Goal: Task Accomplishment & Management: Manage account settings

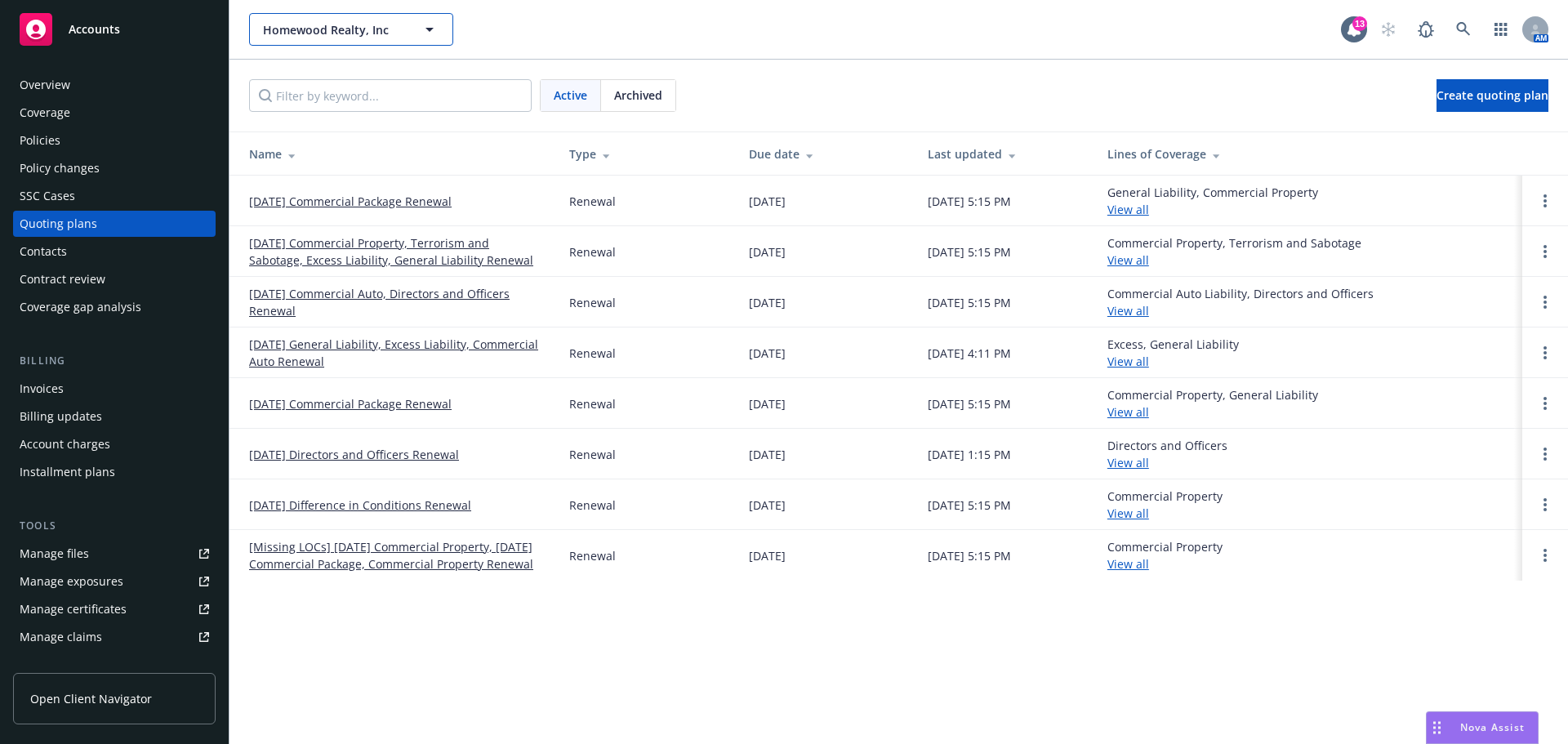
click at [296, 31] on span "Homewood Realty, Inc" at bounding box center [334, 29] width 141 height 17
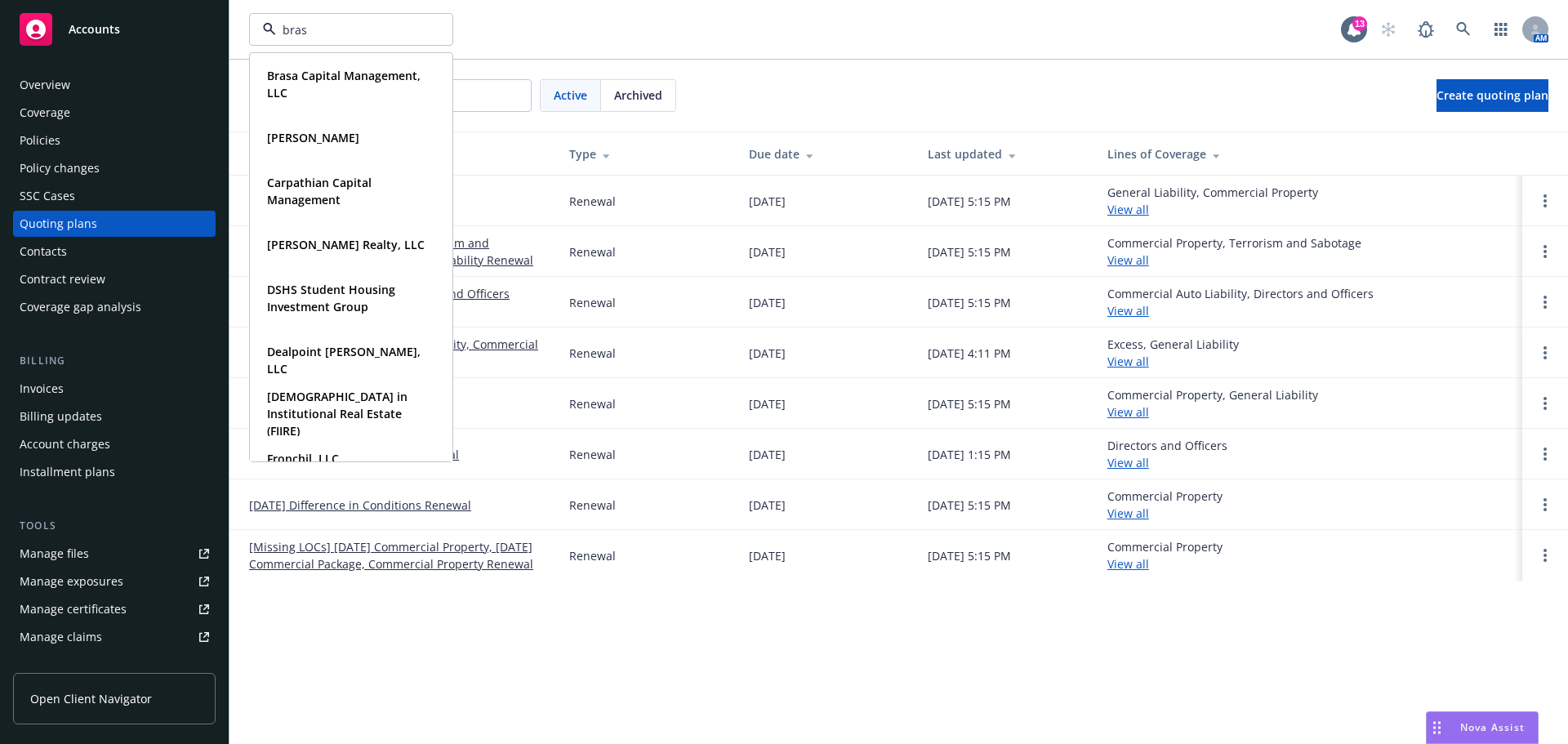
type input "brasa"
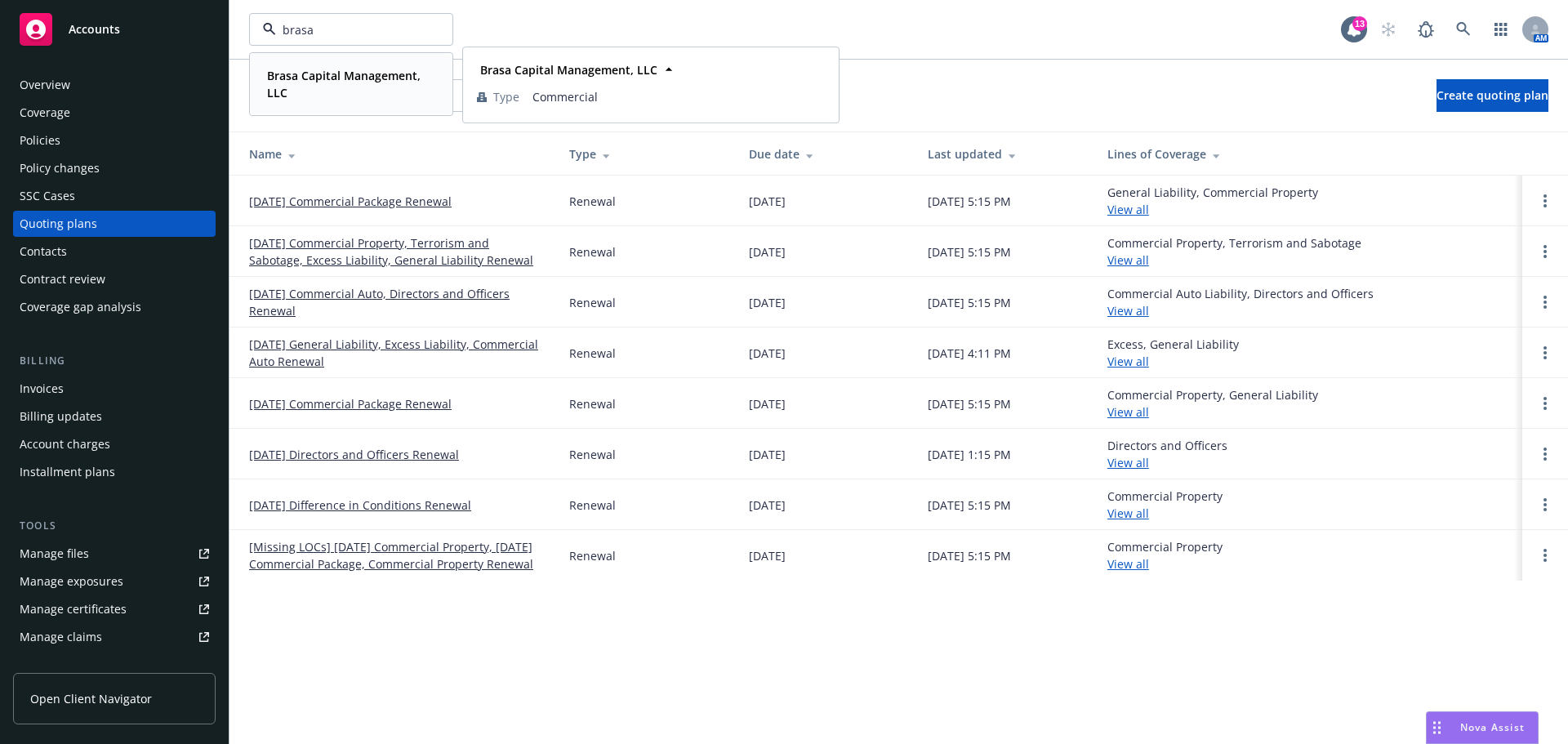
click at [376, 65] on div "Brasa Capital Management, LLC" at bounding box center [348, 84] width 175 height 41
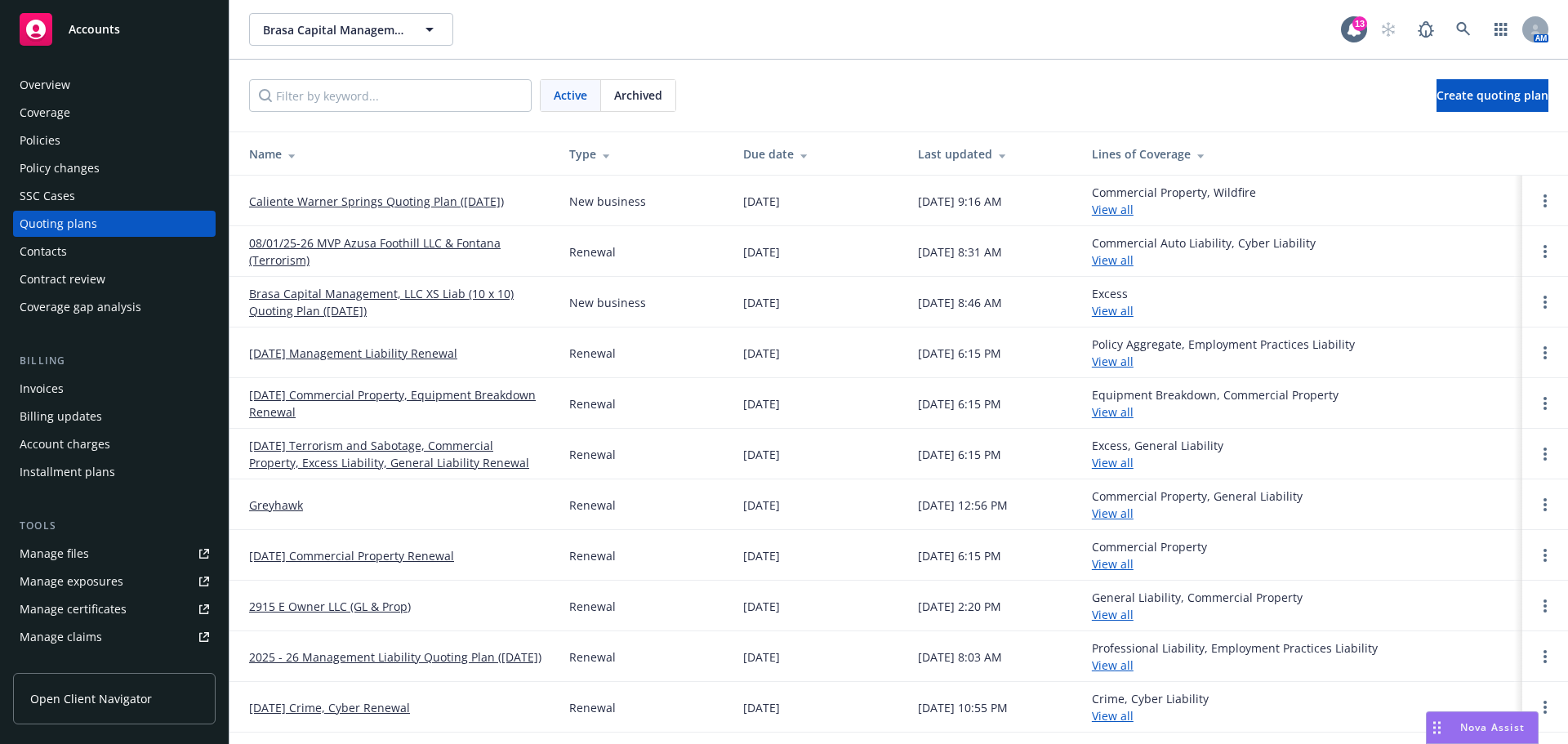
click at [69, 383] on div "Invoices" at bounding box center [114, 389] width 189 height 27
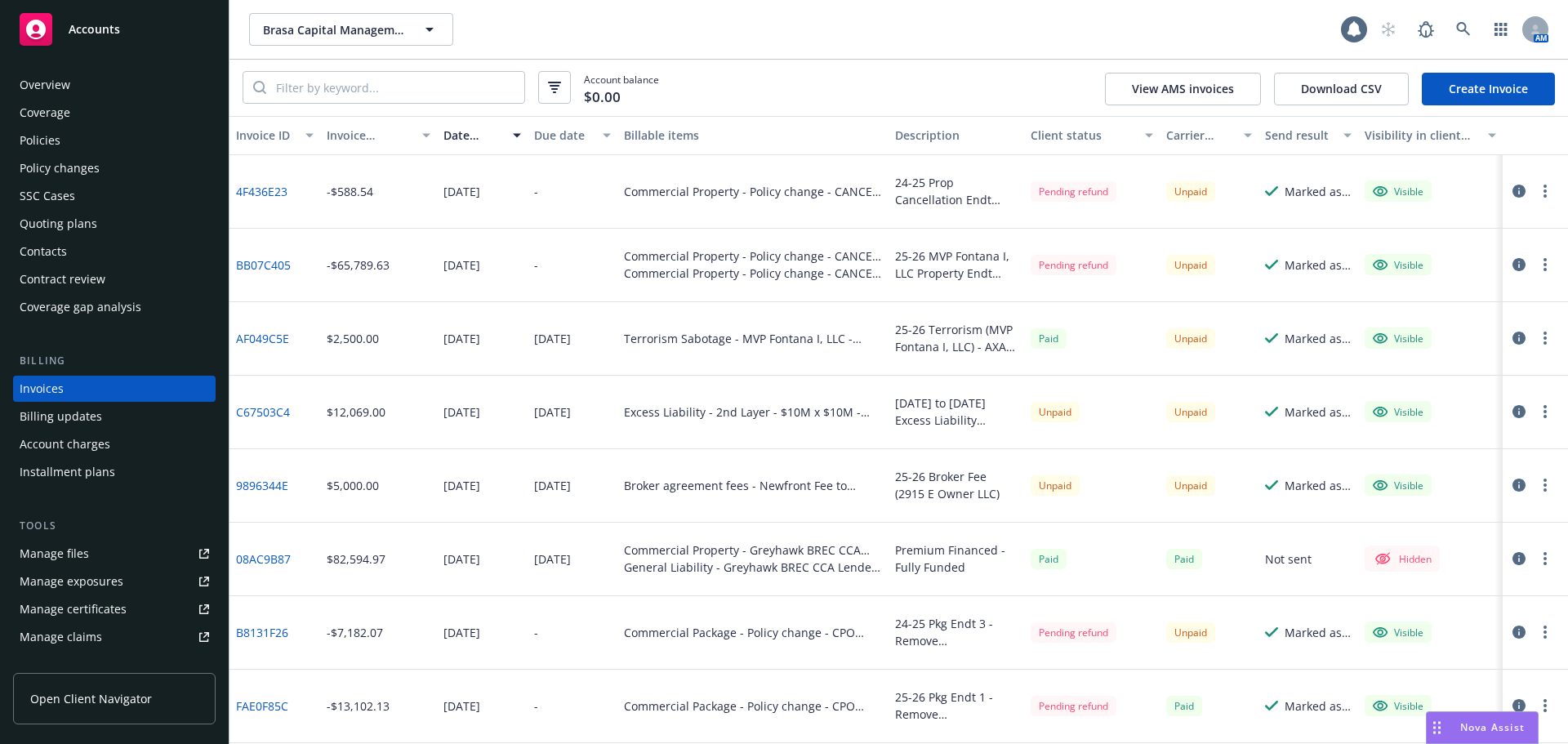
click at [56, 116] on div "Coverage" at bounding box center [44, 113] width 50 height 27
click at [34, 140] on div "Policies" at bounding box center [40, 140] width 41 height 27
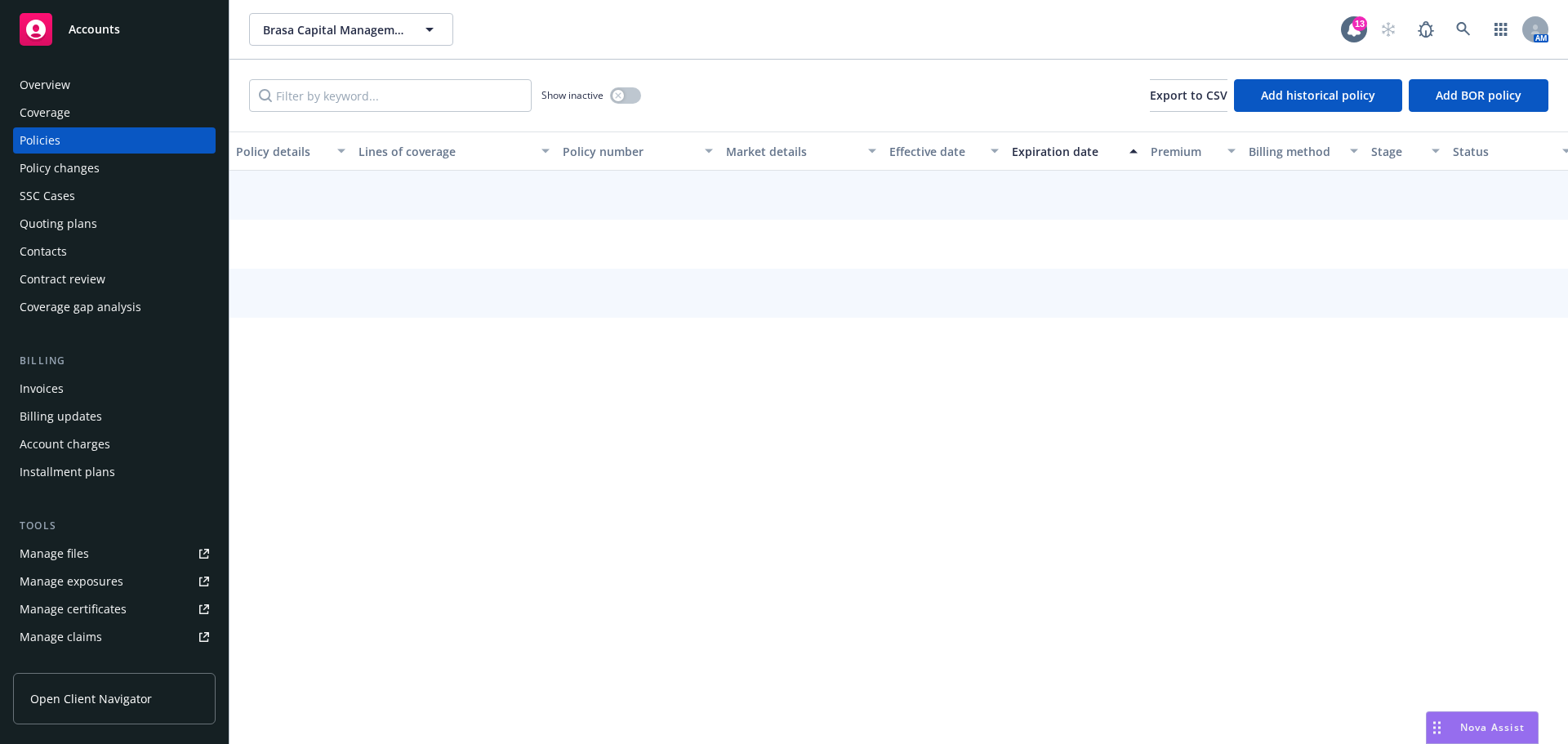
click at [400, 91] on input "Filter by keyword..." at bounding box center [391, 95] width 283 height 33
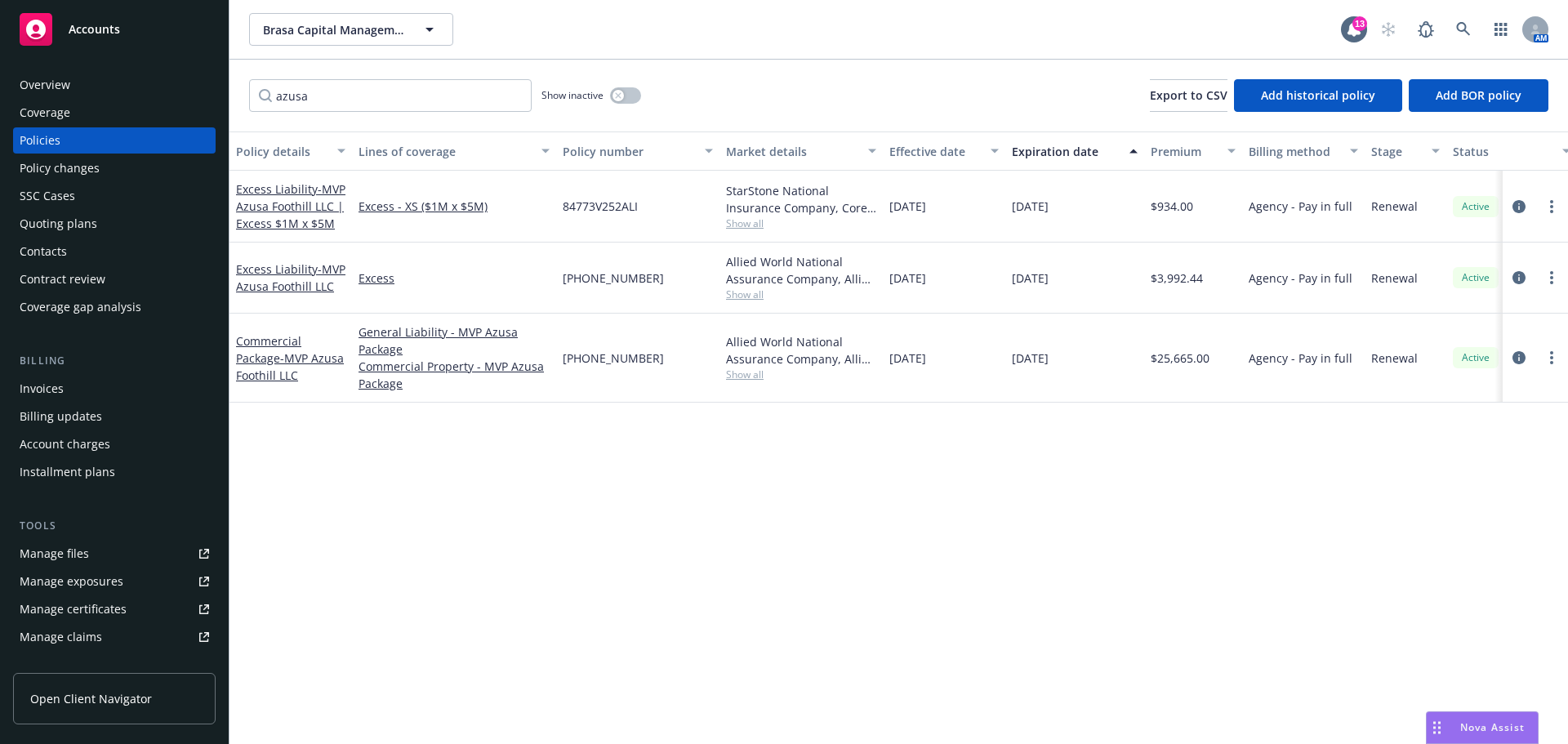
type input "azusa"
click at [71, 388] on div "Invoices" at bounding box center [114, 389] width 189 height 27
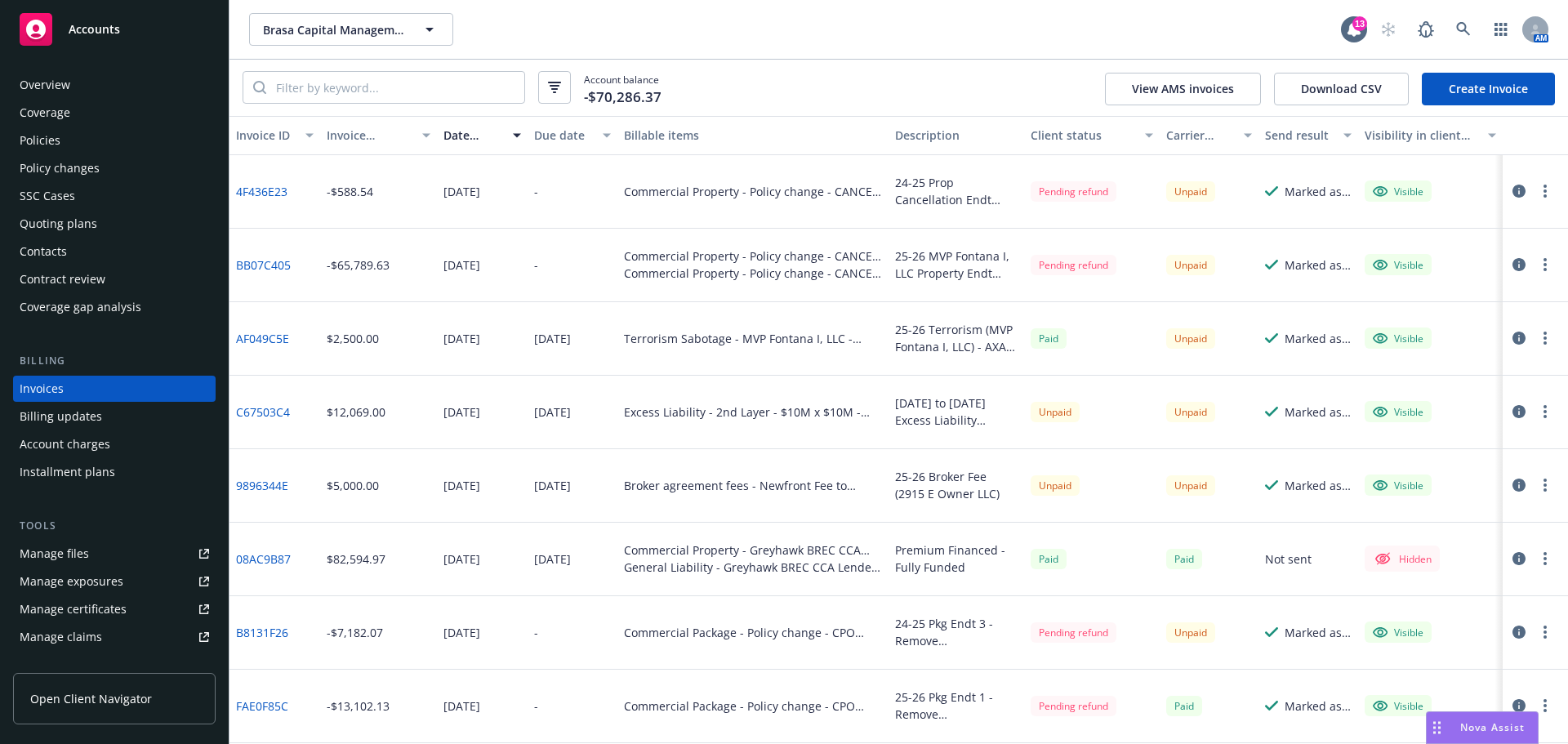
click at [1482, 94] on link "Create Invoice" at bounding box center [1488, 88] width 133 height 33
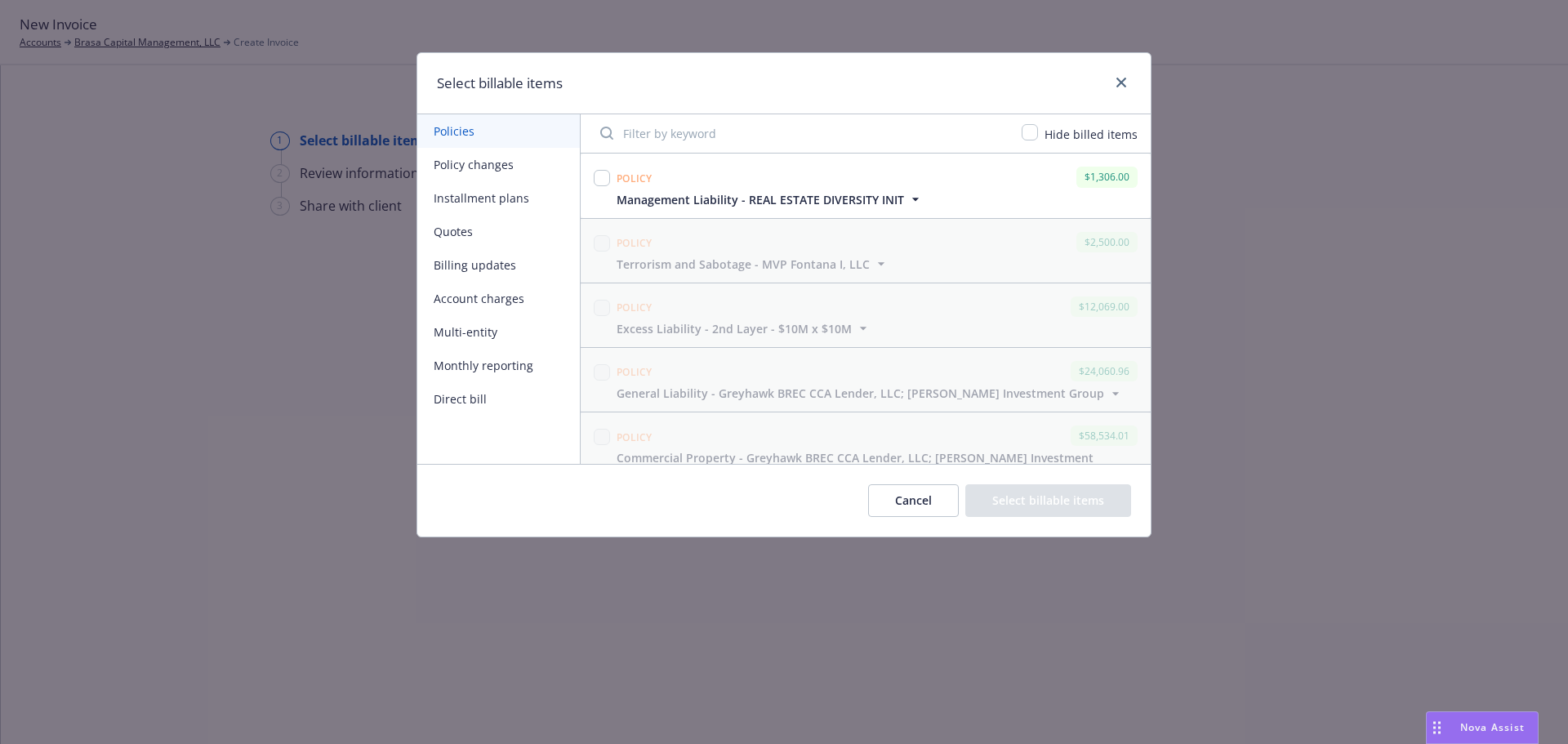
click at [698, 132] on input "Filter by keyword" at bounding box center [801, 133] width 422 height 33
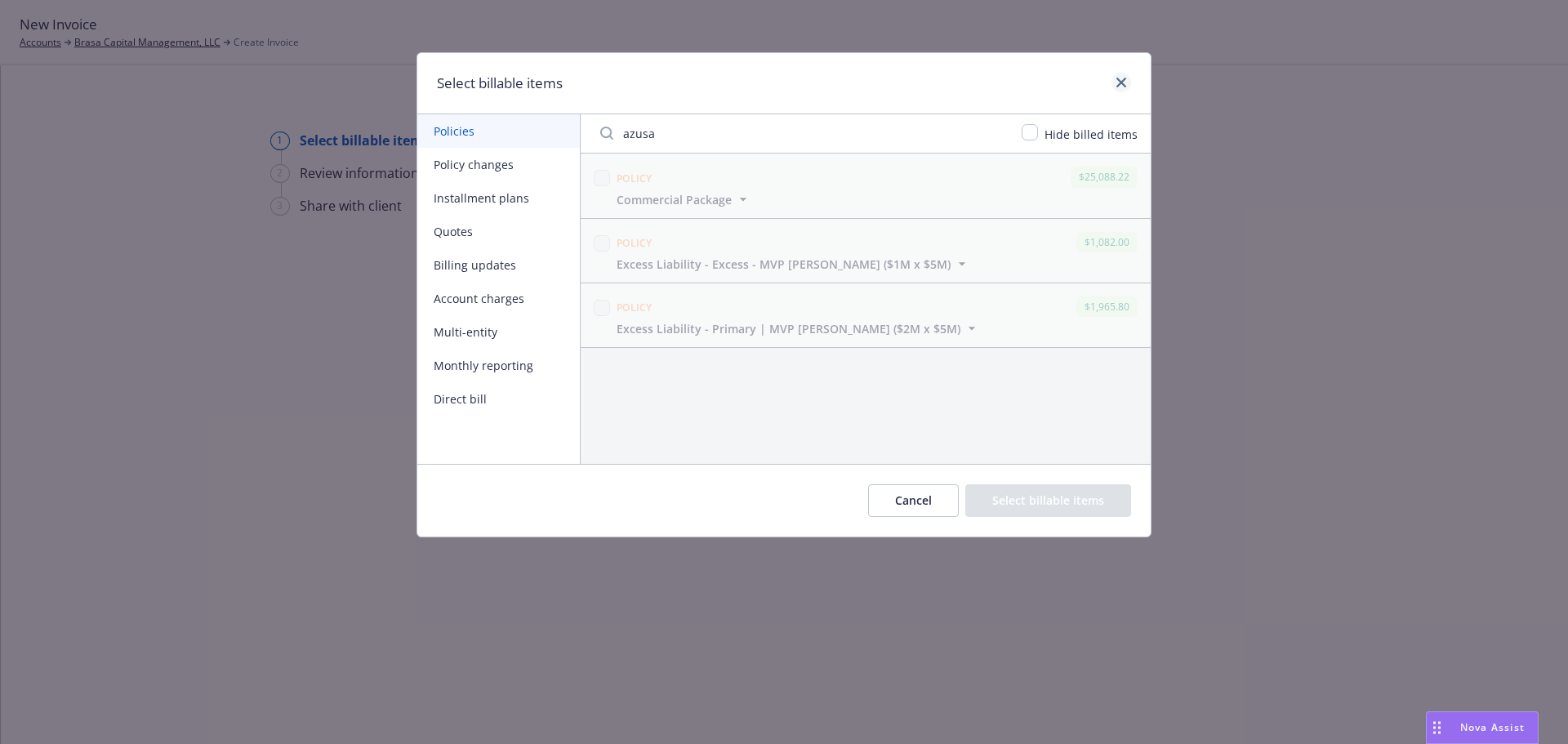
type input "azusa"
click at [1118, 89] on link "close" at bounding box center [1122, 82] width 19 height 19
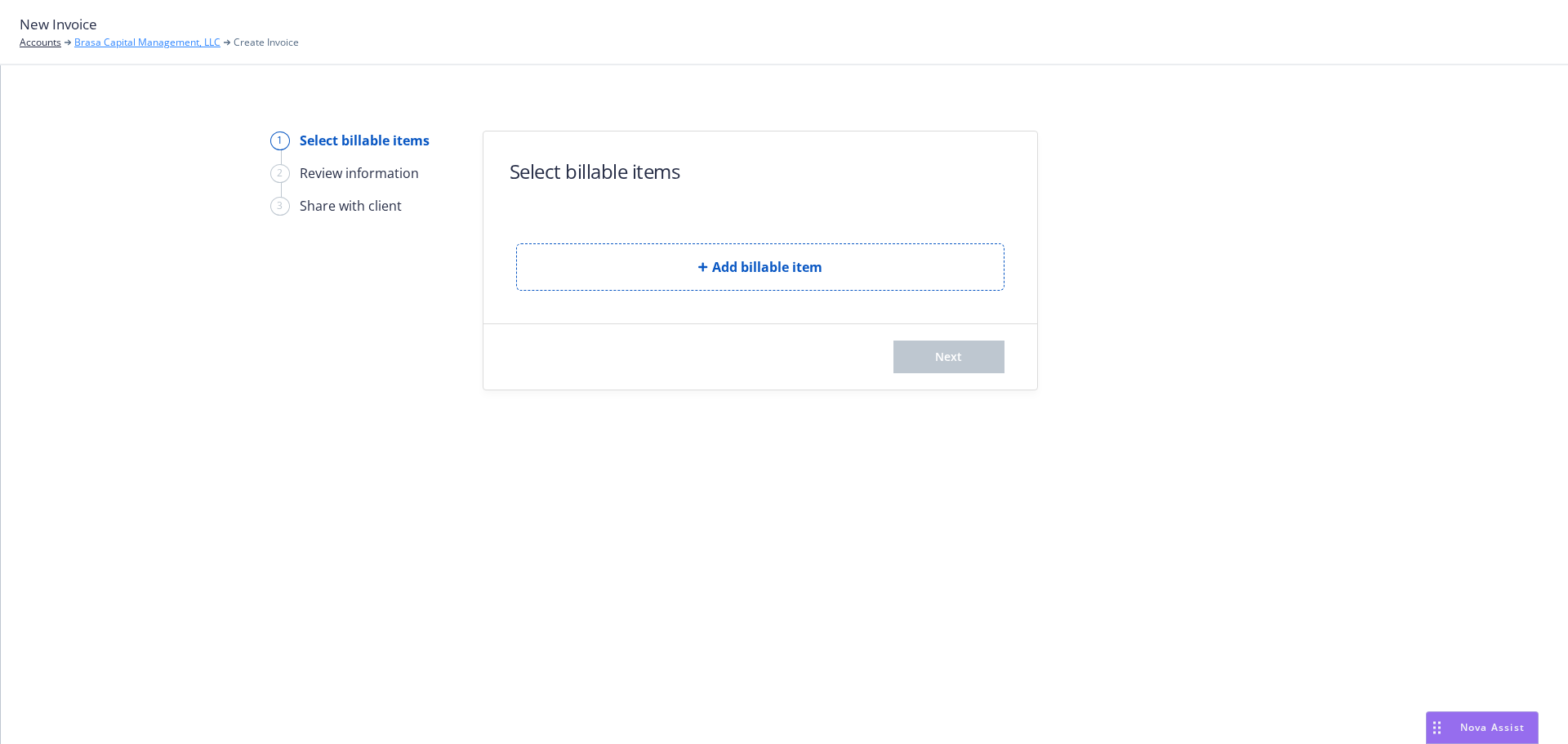
click at [118, 49] on link "Brasa Capital Management, LLC" at bounding box center [147, 42] width 146 height 15
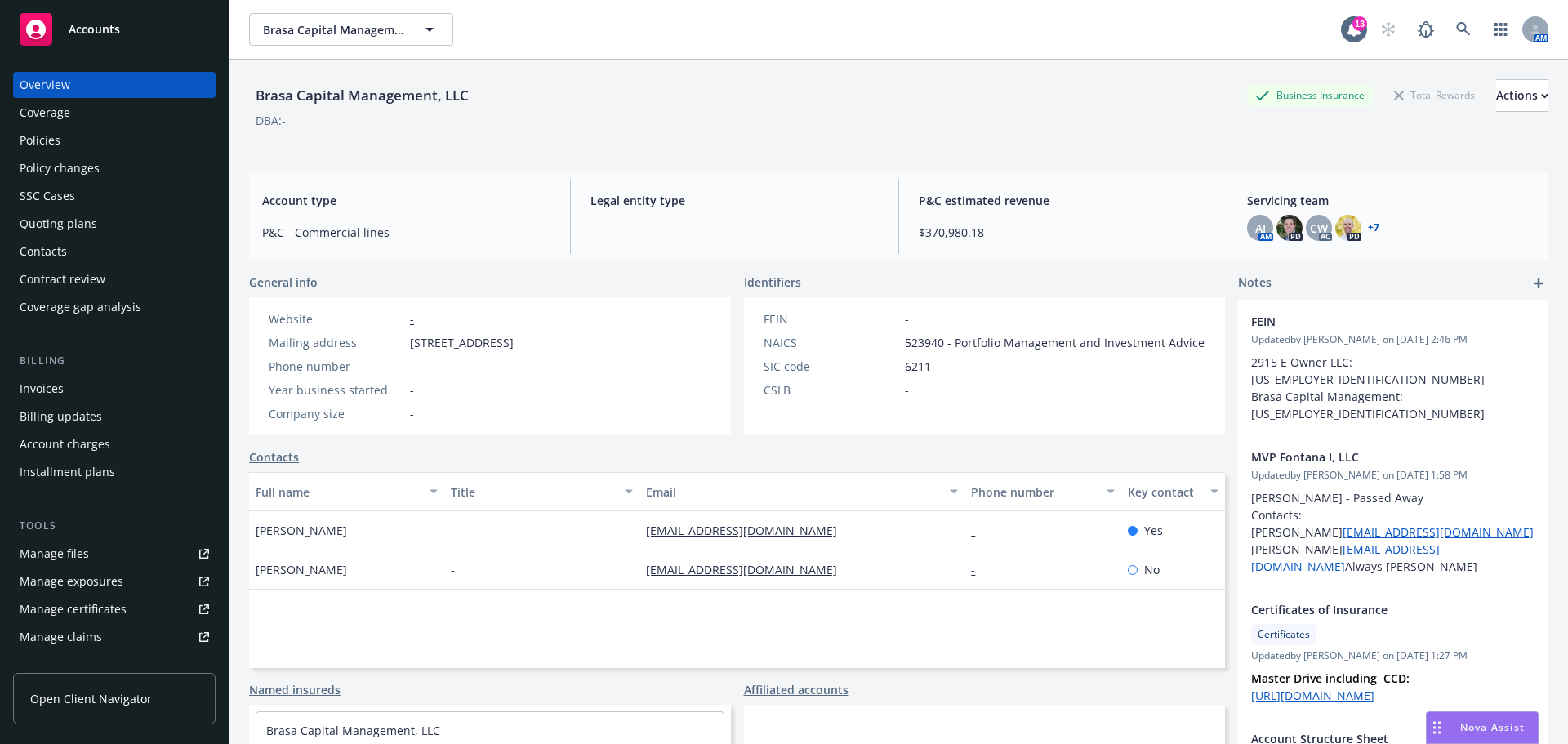
click at [48, 391] on div "Invoices" at bounding box center [42, 389] width 44 height 27
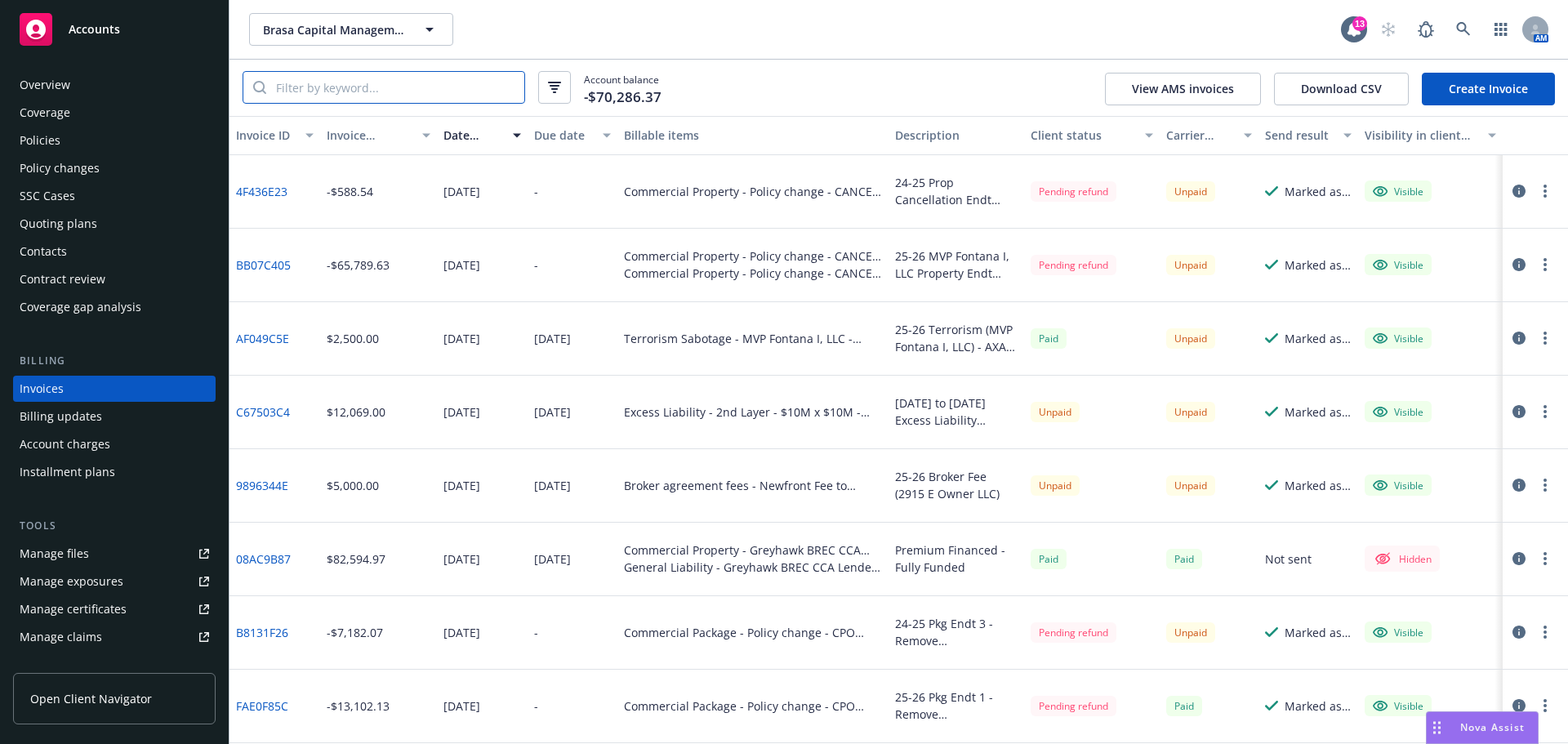
click at [437, 80] on input "search" at bounding box center [395, 87] width 258 height 31
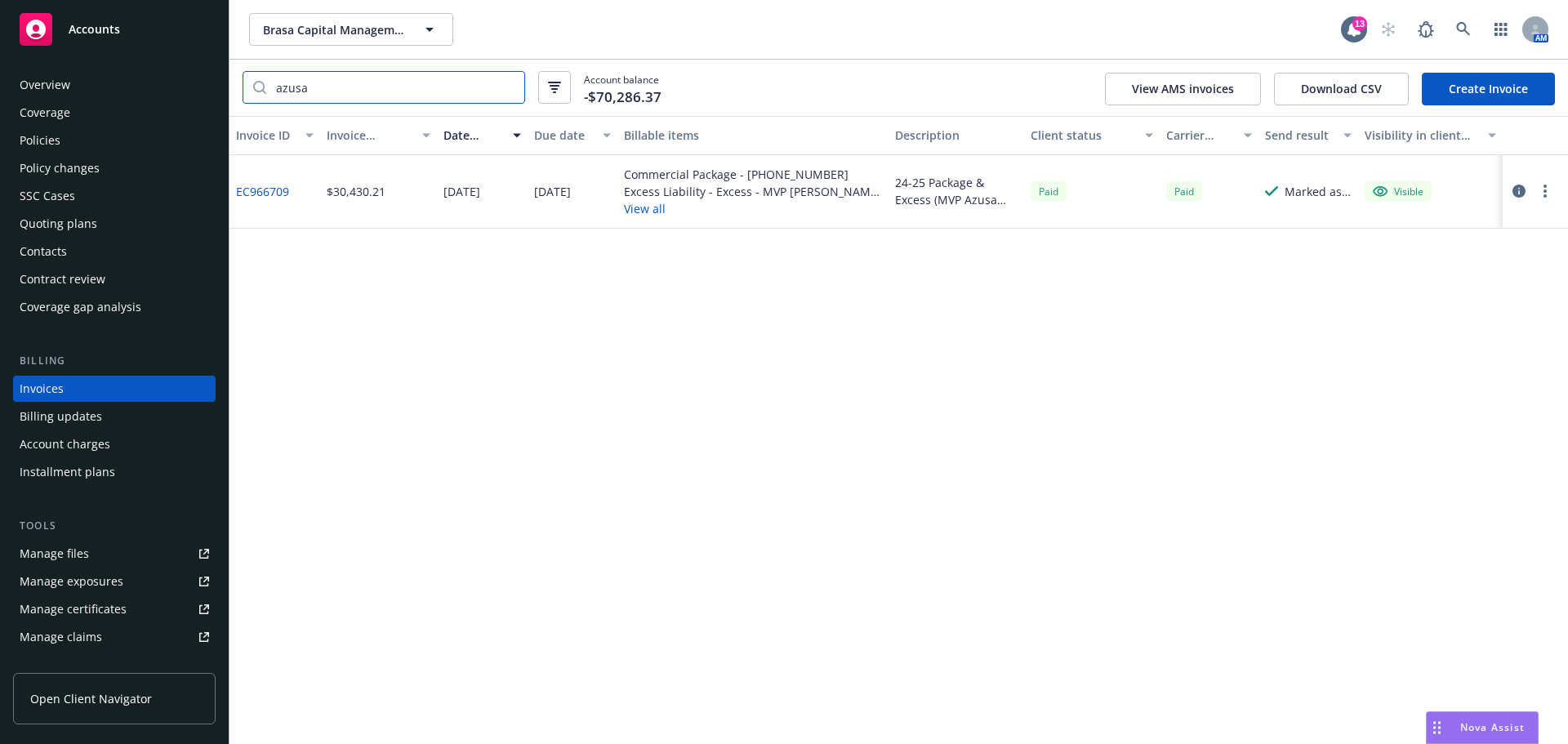
click at [503, 88] on input "azusa" at bounding box center [395, 87] width 258 height 31
type input "azusa"
click at [1478, 90] on link "Create Invoice" at bounding box center [1488, 88] width 133 height 33
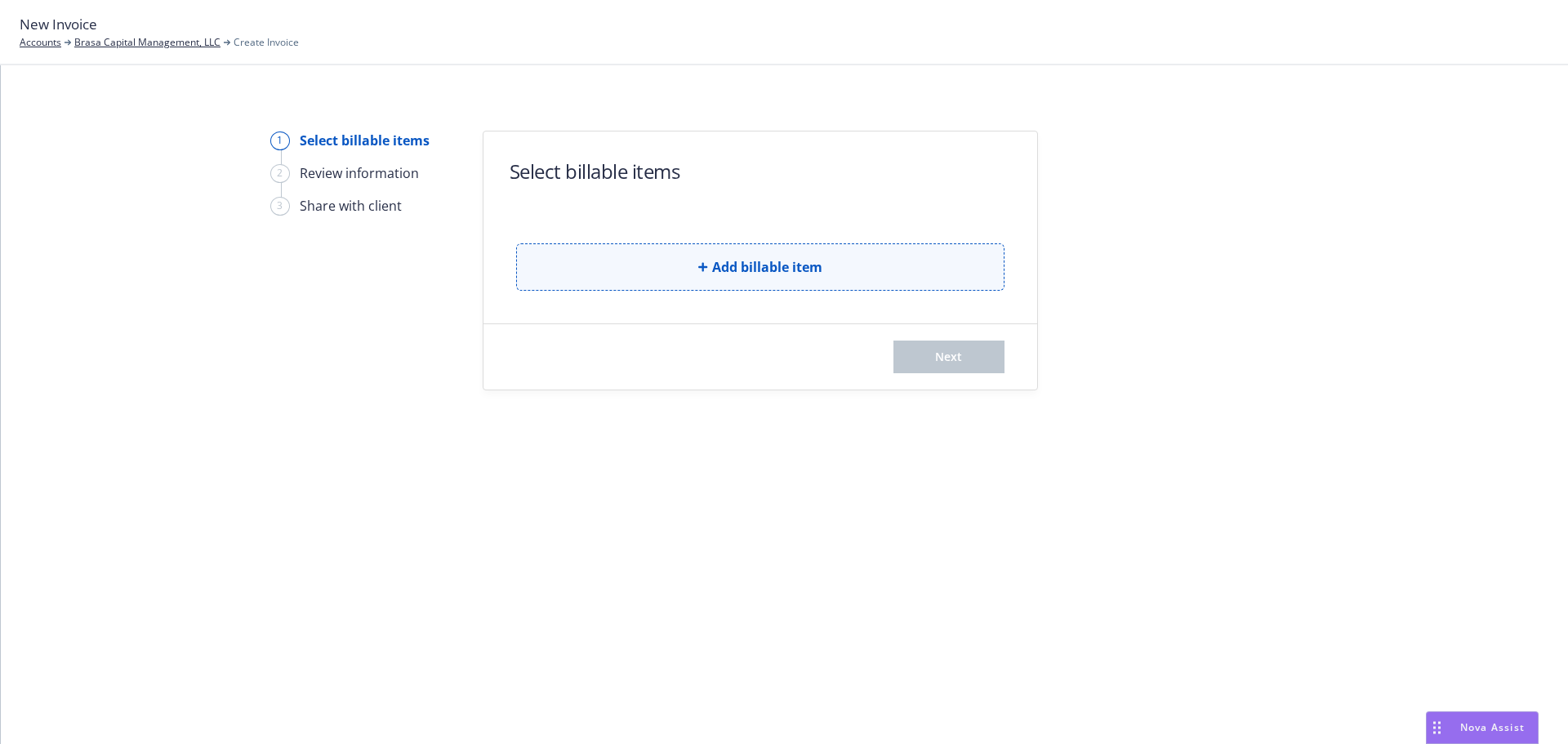
click at [620, 285] on button "Add billable item" at bounding box center [760, 267] width 489 height 48
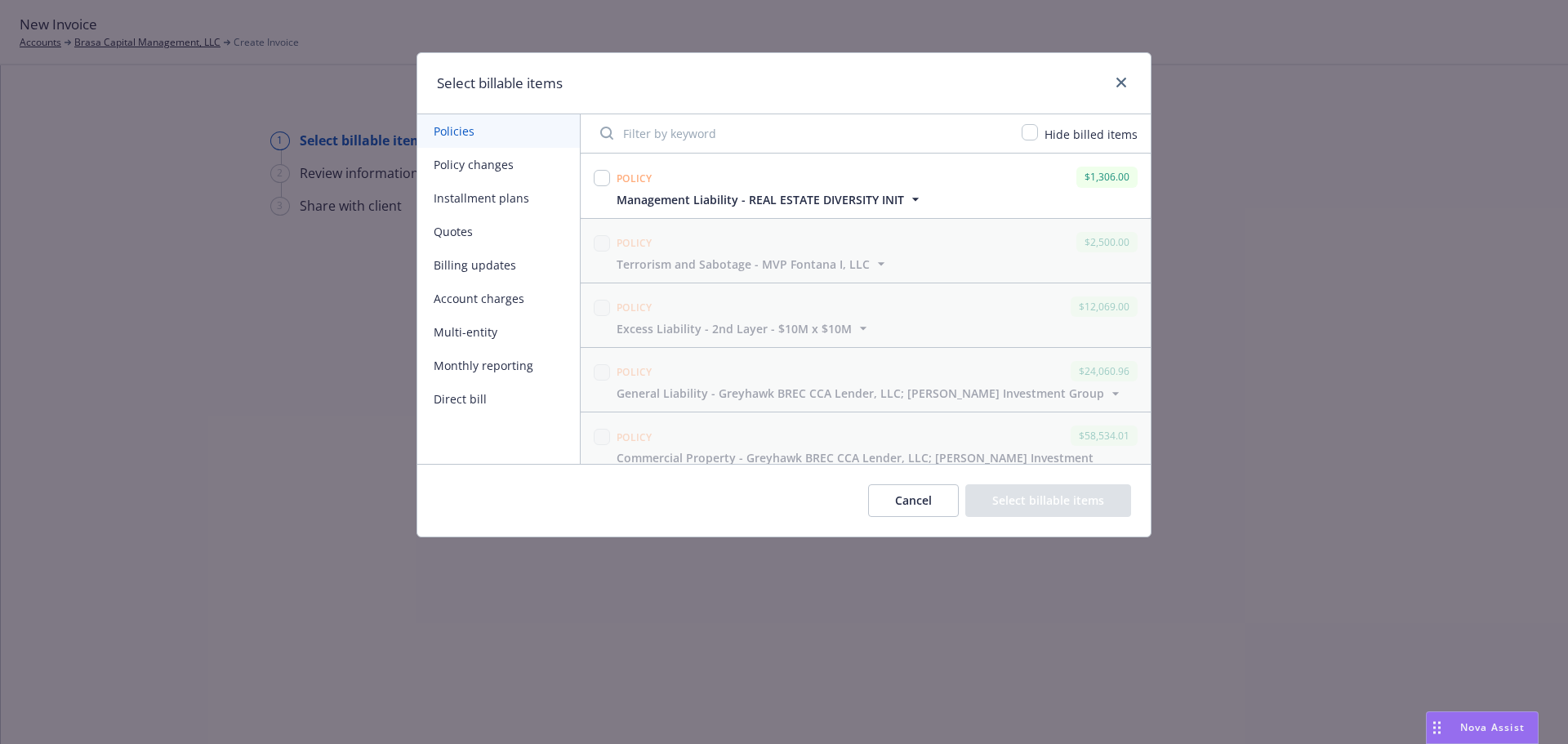
click at [693, 122] on input "Filter by keyword" at bounding box center [801, 133] width 422 height 33
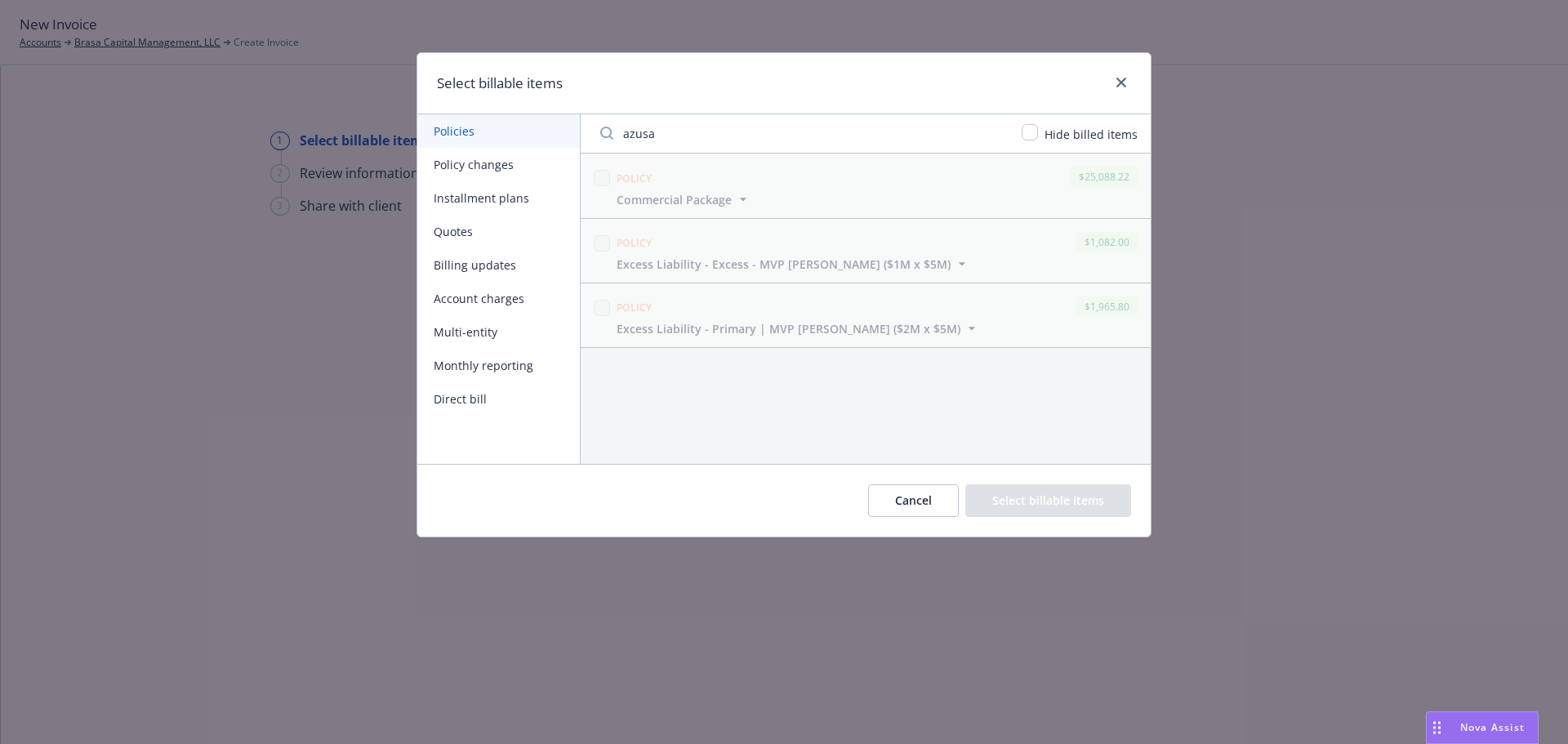
type input "azusa"
click at [1124, 80] on icon "close" at bounding box center [1121, 82] width 10 height 10
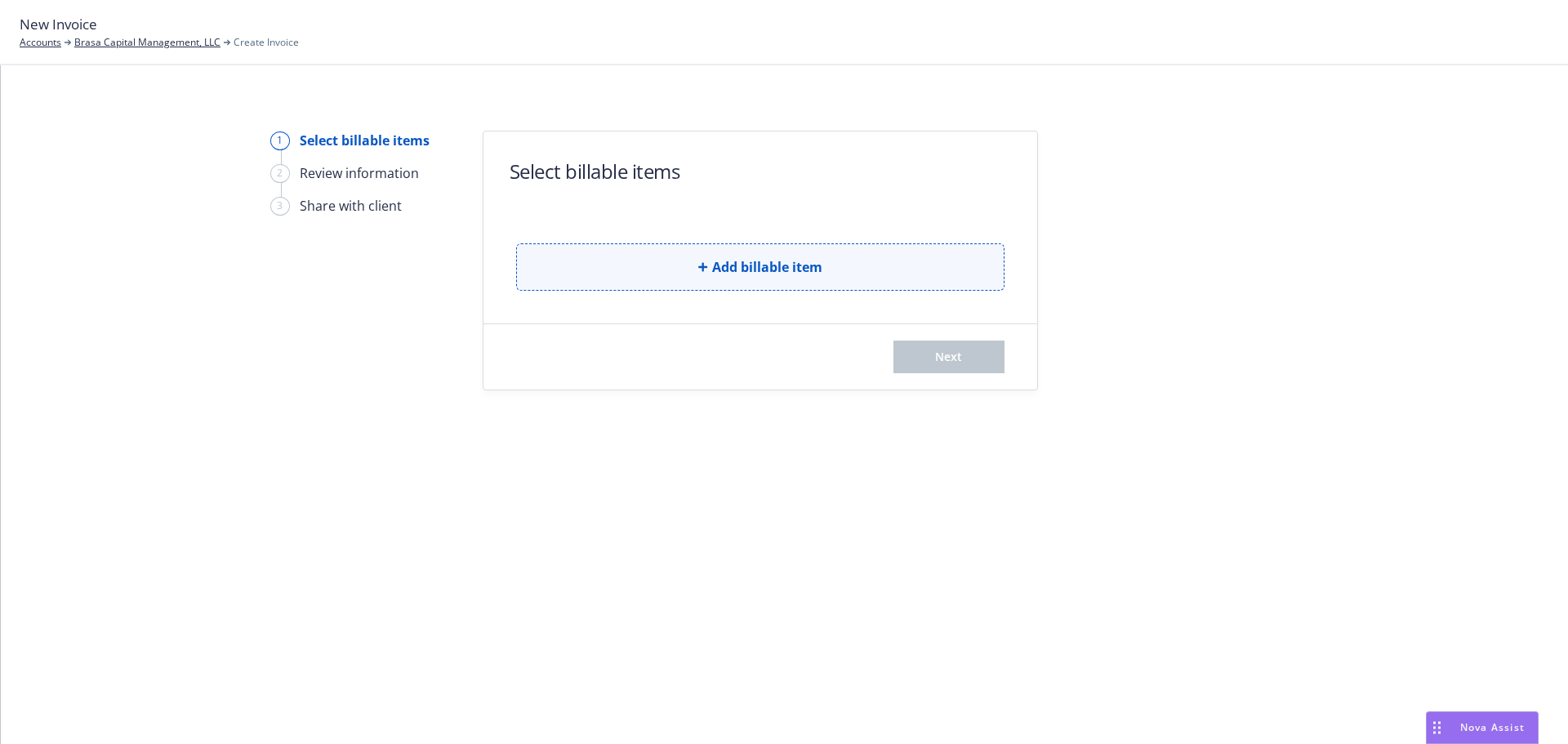
click at [726, 271] on span "Add billable item" at bounding box center [767, 267] width 110 height 19
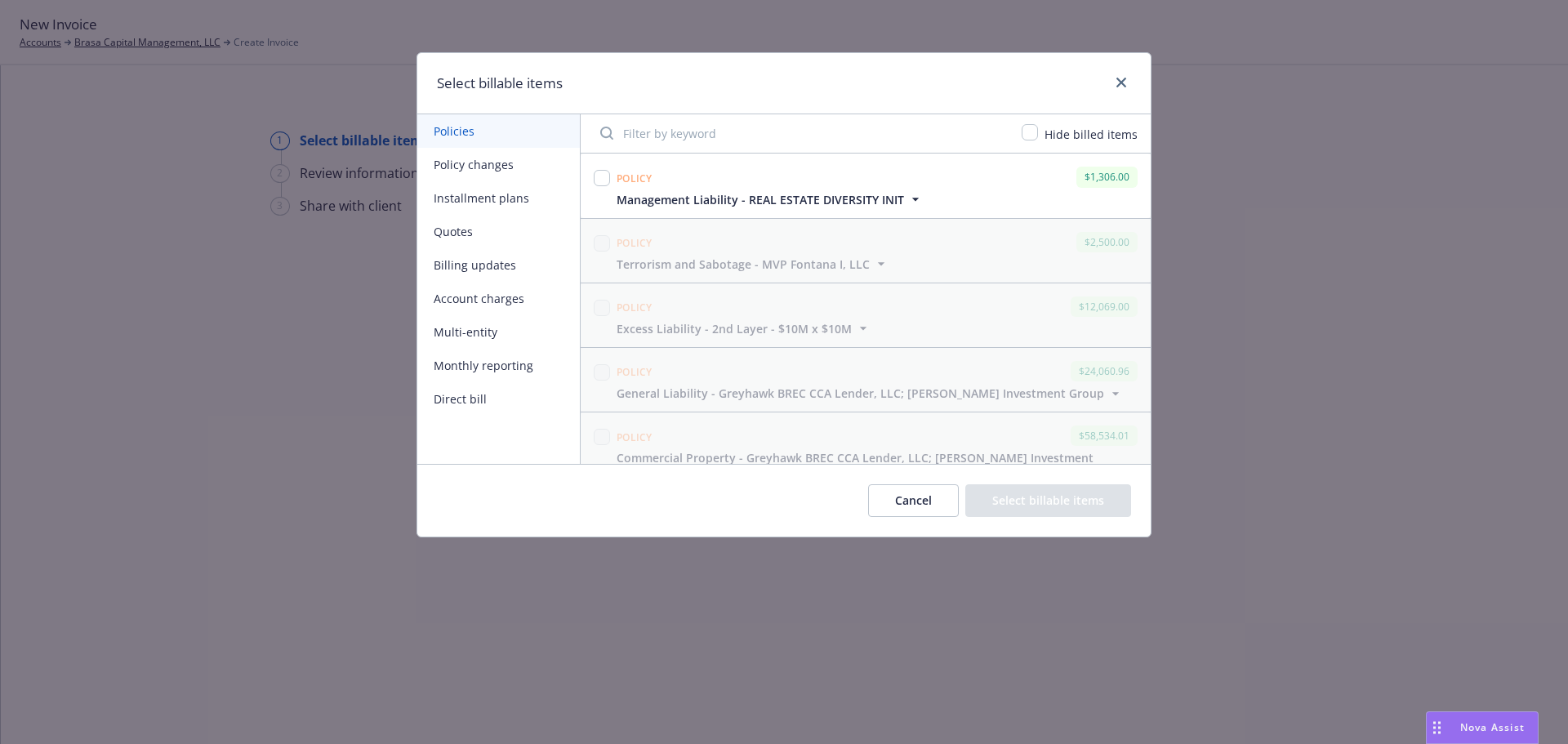
click at [681, 134] on input "Filter by keyword" at bounding box center [801, 133] width 422 height 33
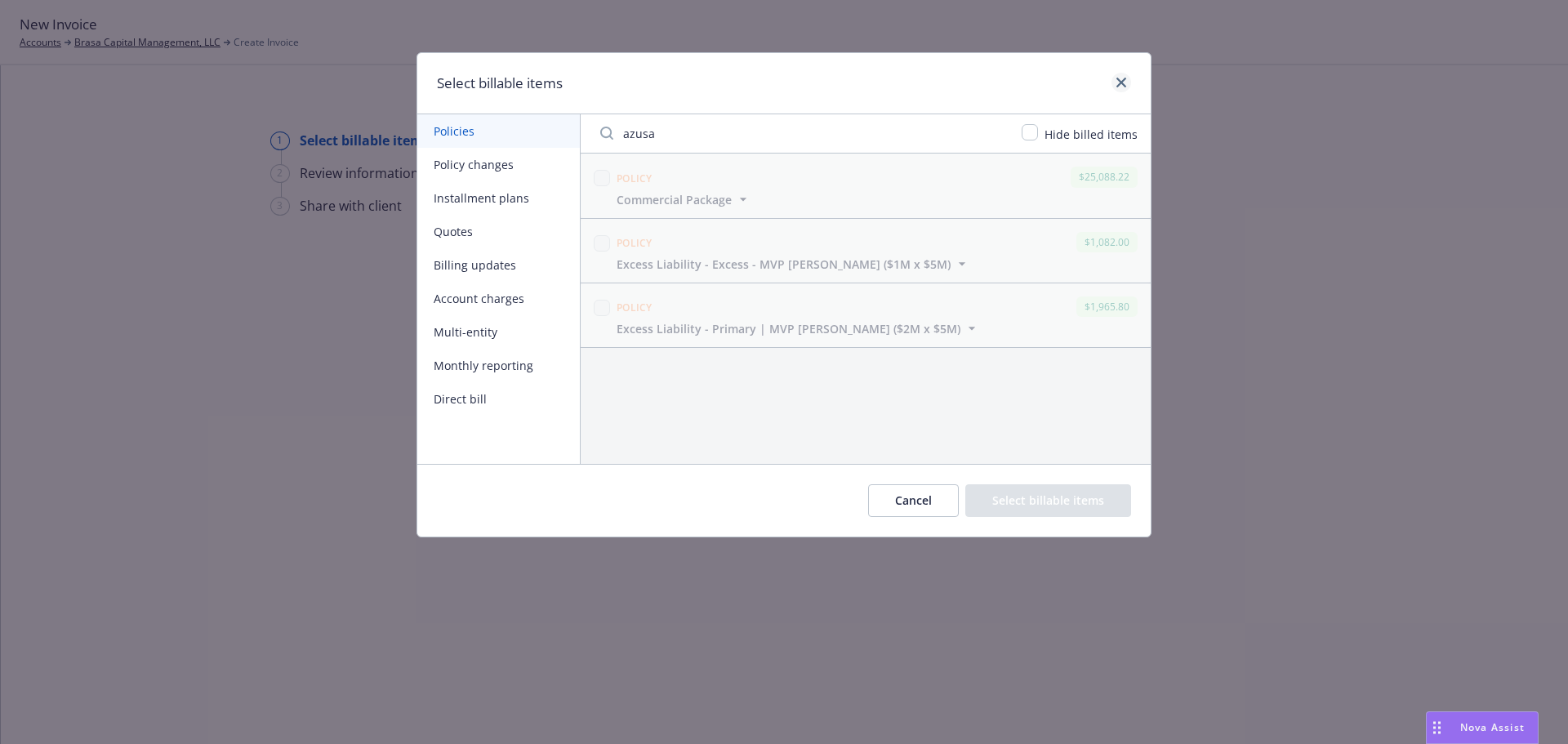
type input "azusa"
click at [1125, 81] on icon "close" at bounding box center [1121, 82] width 10 height 10
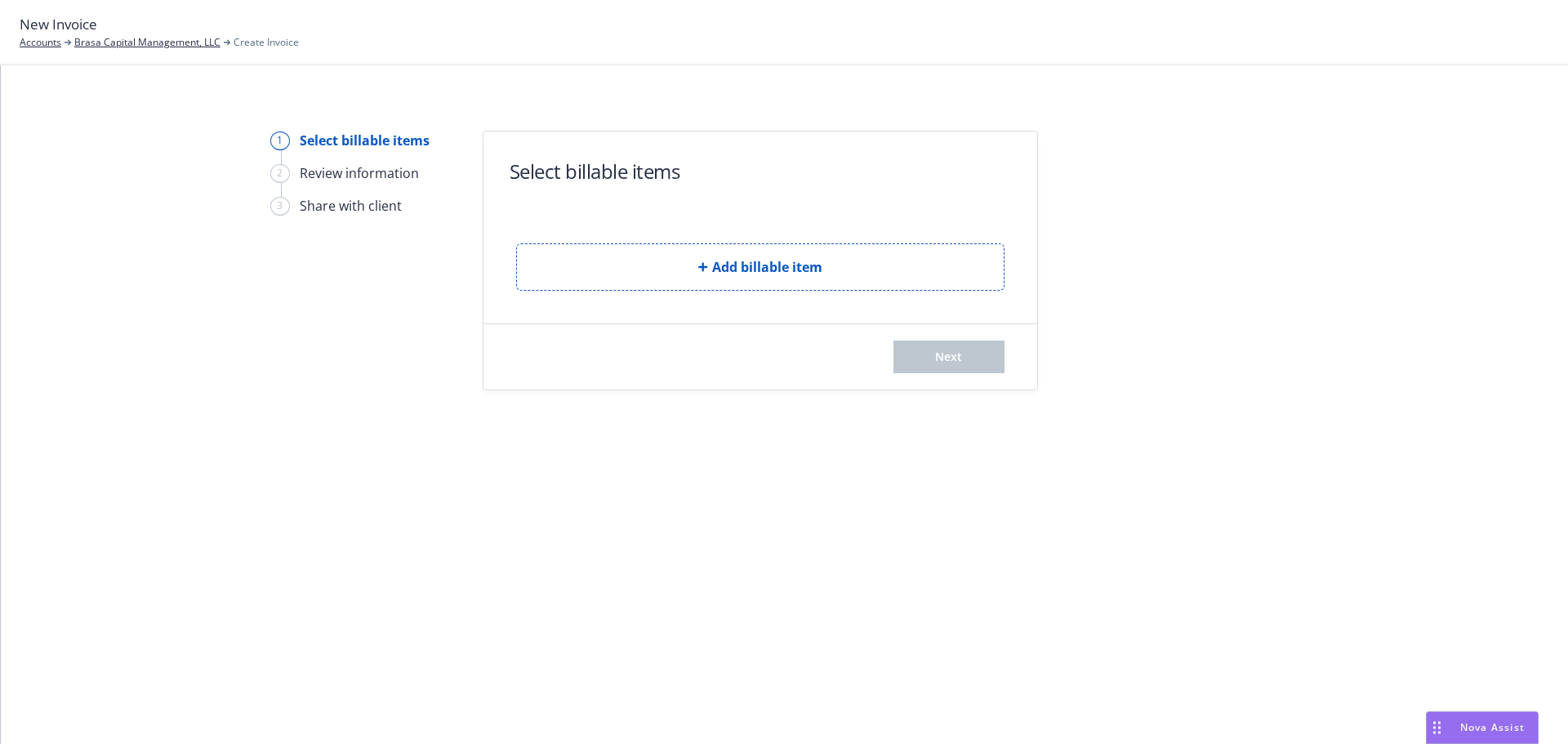
click at [1503, 72] on div "1 Select billable items 2 Review information 3 Share with client Select billabl…" at bounding box center [784, 405] width 1567 height 679
click at [39, 46] on link "Accounts" at bounding box center [40, 42] width 42 height 15
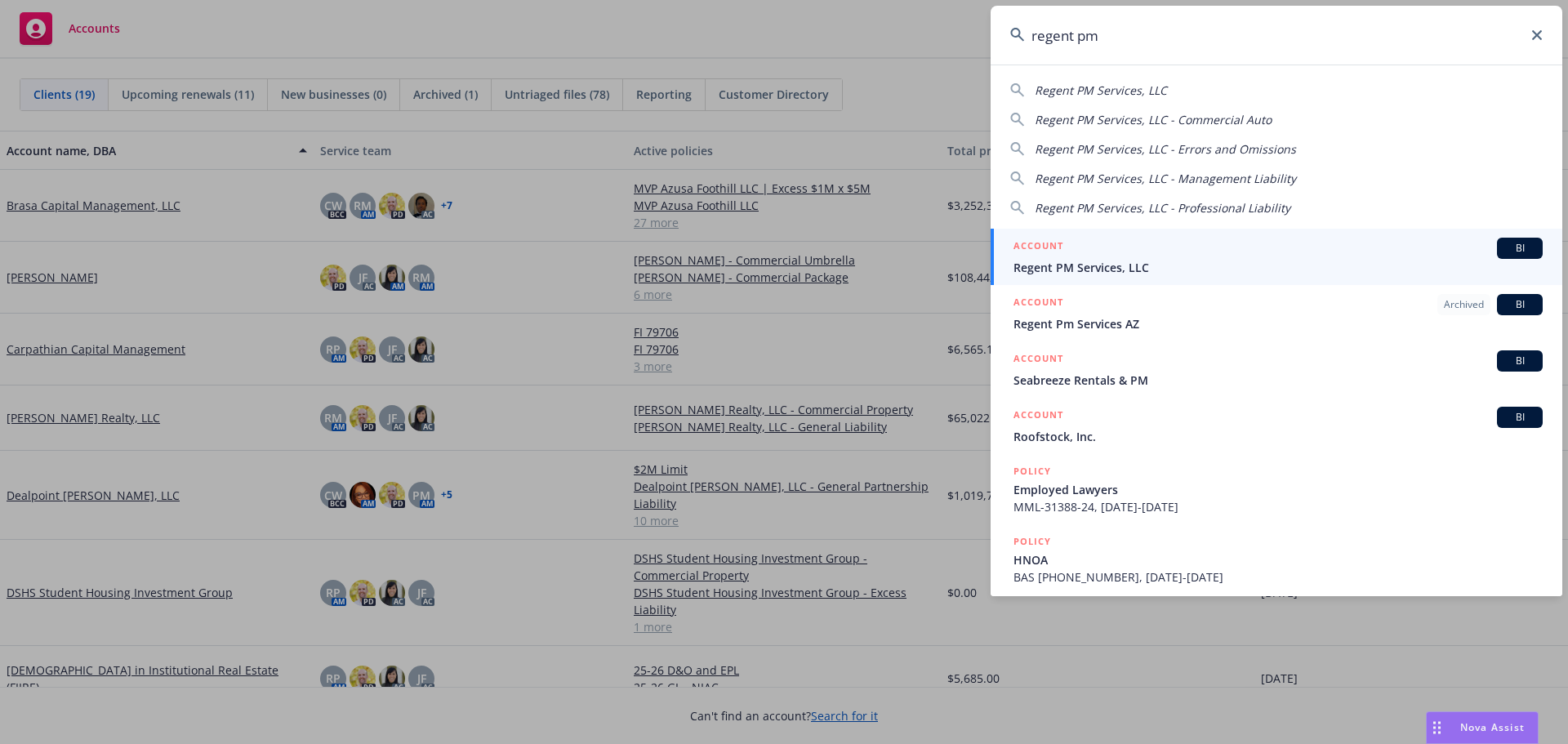
type input "regent pm"
click at [1127, 262] on span "Regent PM Services, LLC" at bounding box center [1278, 267] width 529 height 17
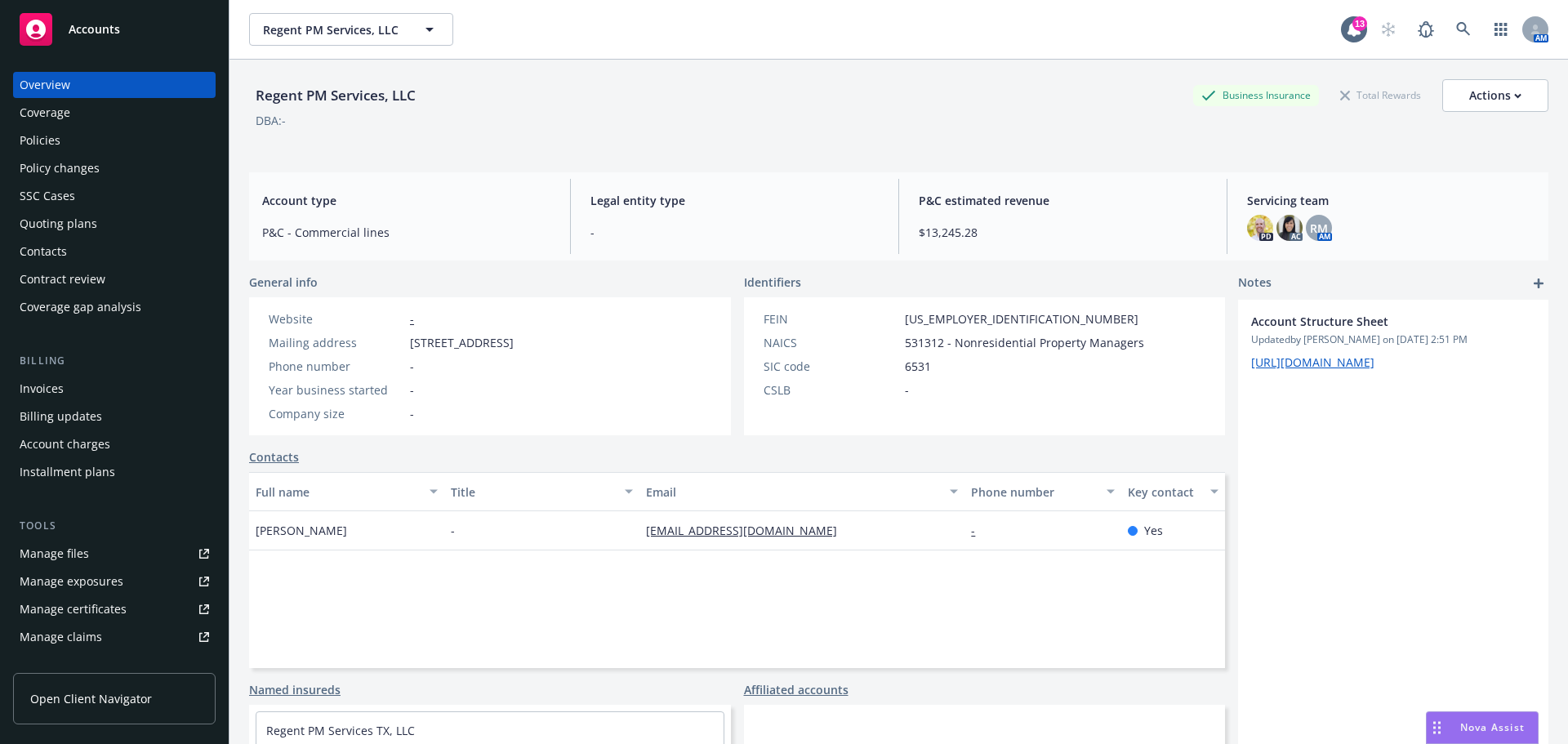
click at [72, 144] on div "Policies" at bounding box center [114, 140] width 189 height 27
